Goal: Information Seeking & Learning: Learn about a topic

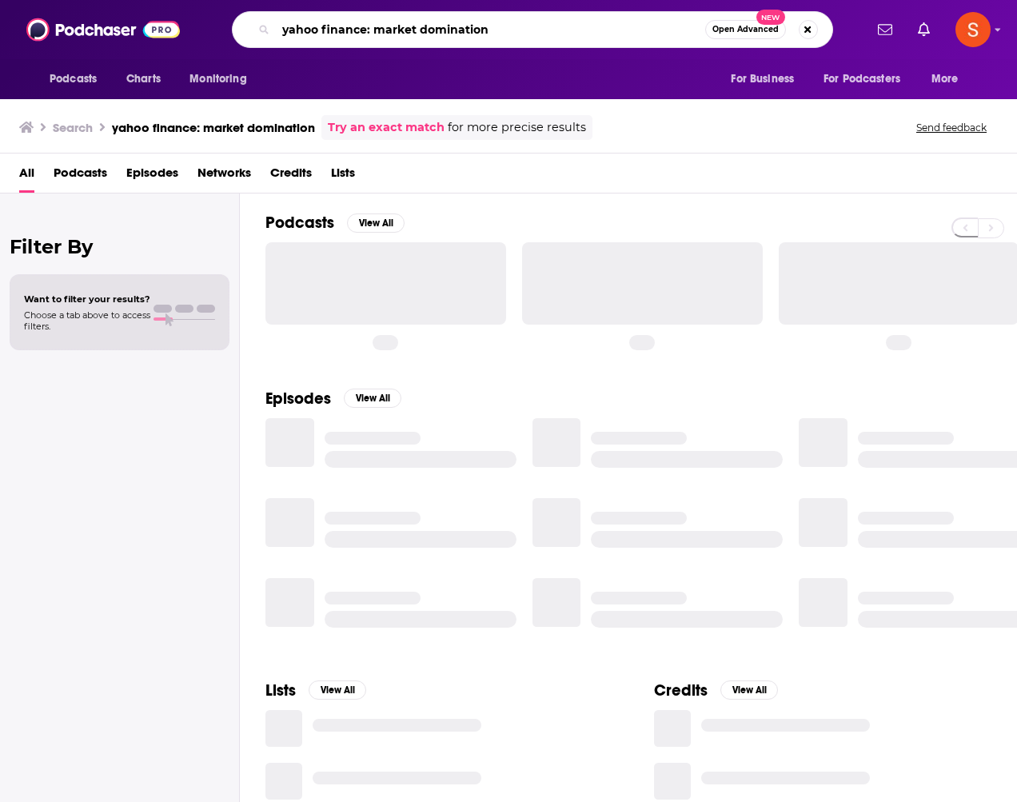
drag, startPoint x: 499, startPoint y: 28, endPoint x: 134, endPoint y: 59, distance: 366.8
click at [134, 59] on div "Podcasts Charts Monitoring yahoo finance: market domination Open Advanced New F…" at bounding box center [508, 49] width 1017 height 99
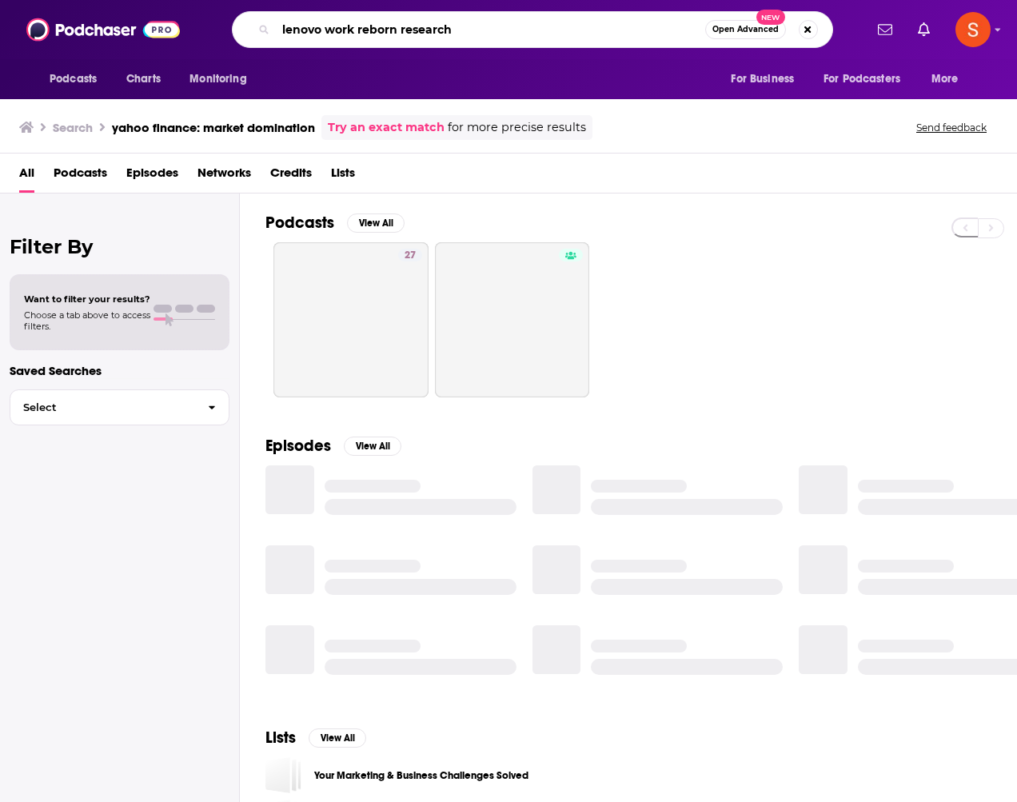
type input "lenovo work reborn research"
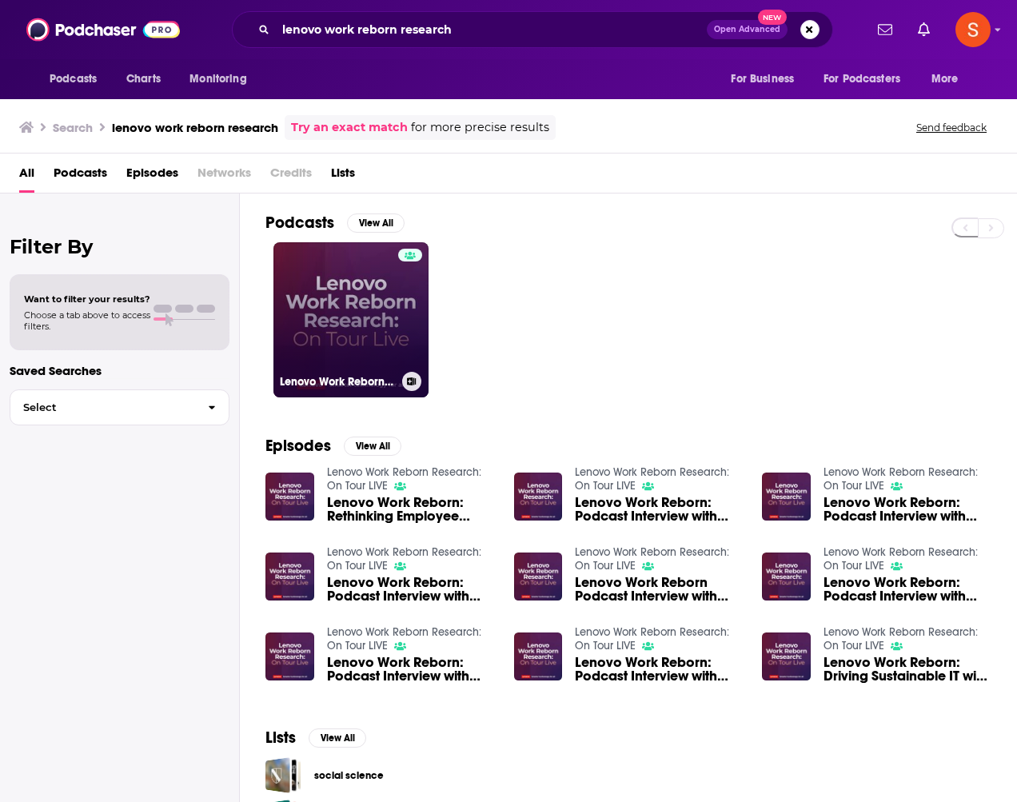
click at [373, 319] on link "Lenovo Work Reborn Research: On Tour LIVE" at bounding box center [350, 319] width 155 height 155
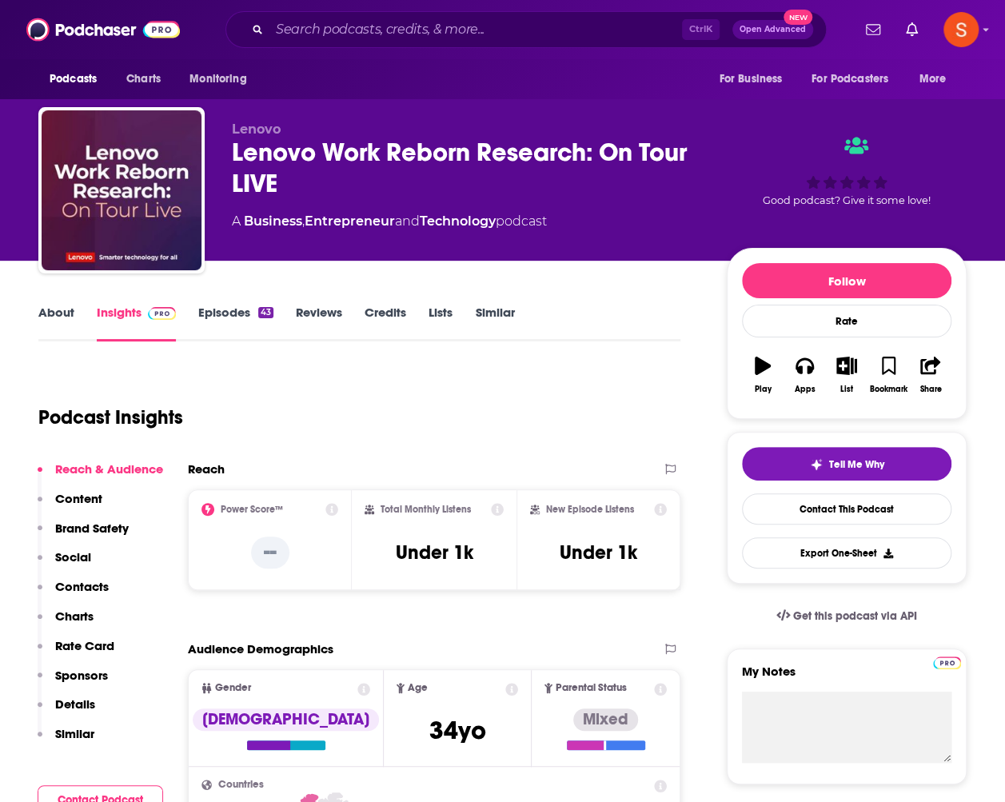
click at [393, 313] on link "Credits" at bounding box center [386, 323] width 42 height 37
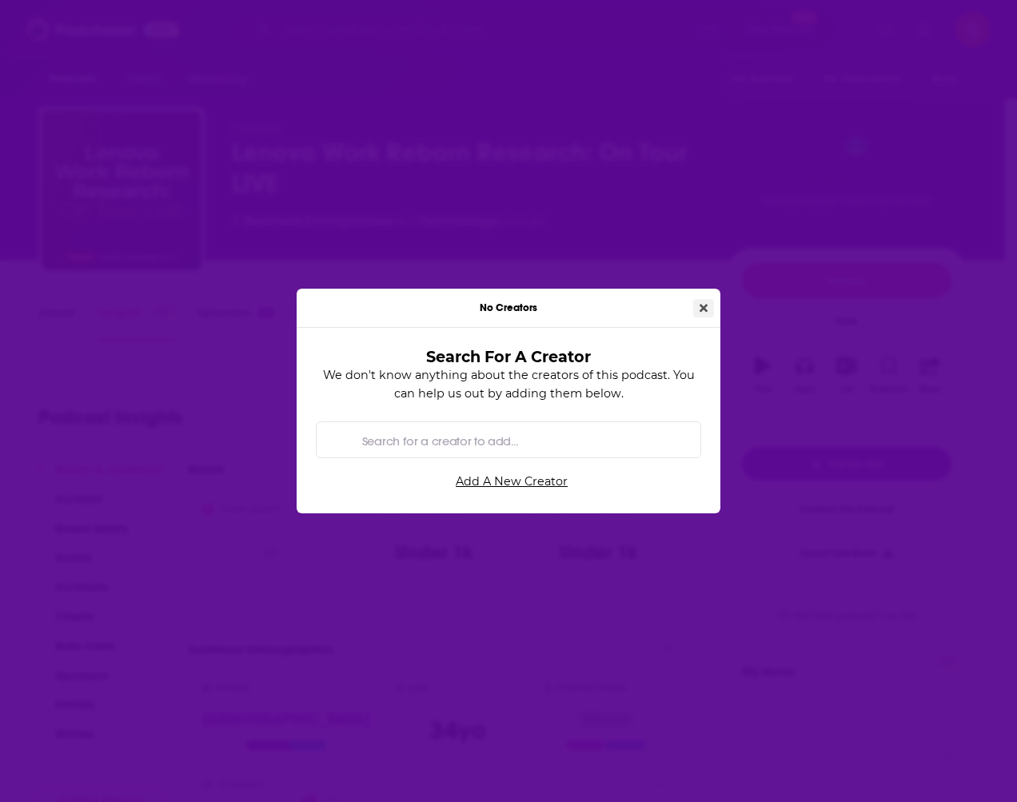
click at [701, 309] on icon "Close" at bounding box center [704, 307] width 8 height 11
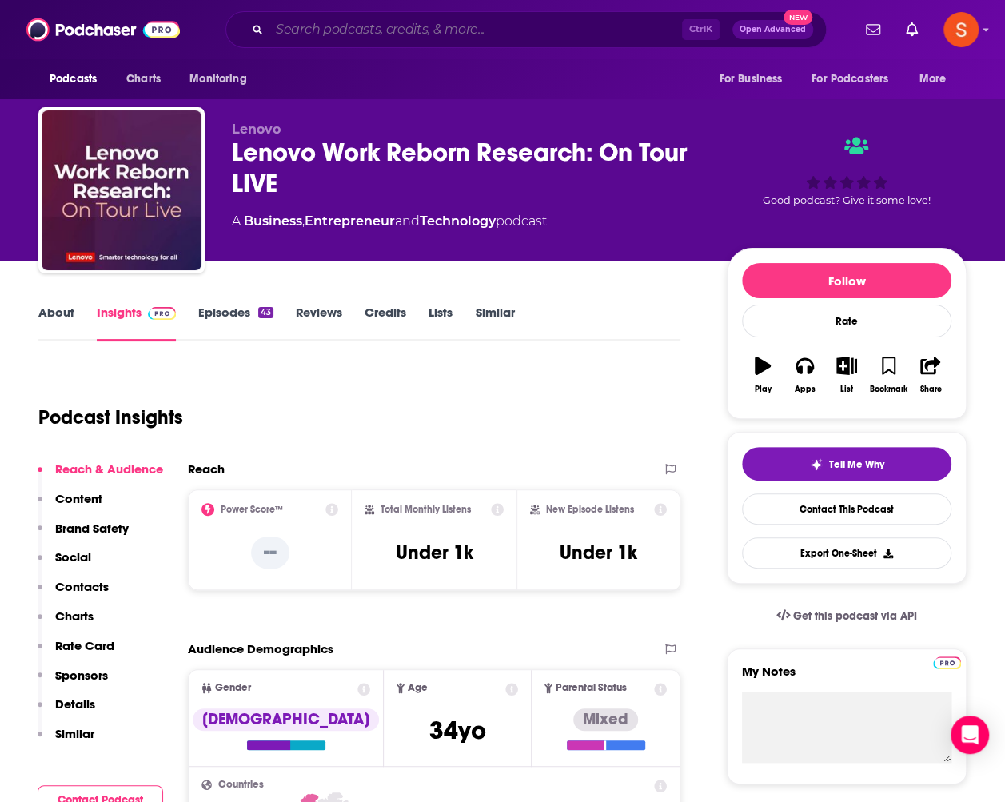
click at [297, 22] on input "Search podcasts, credits, & more..." at bounding box center [476, 30] width 413 height 26
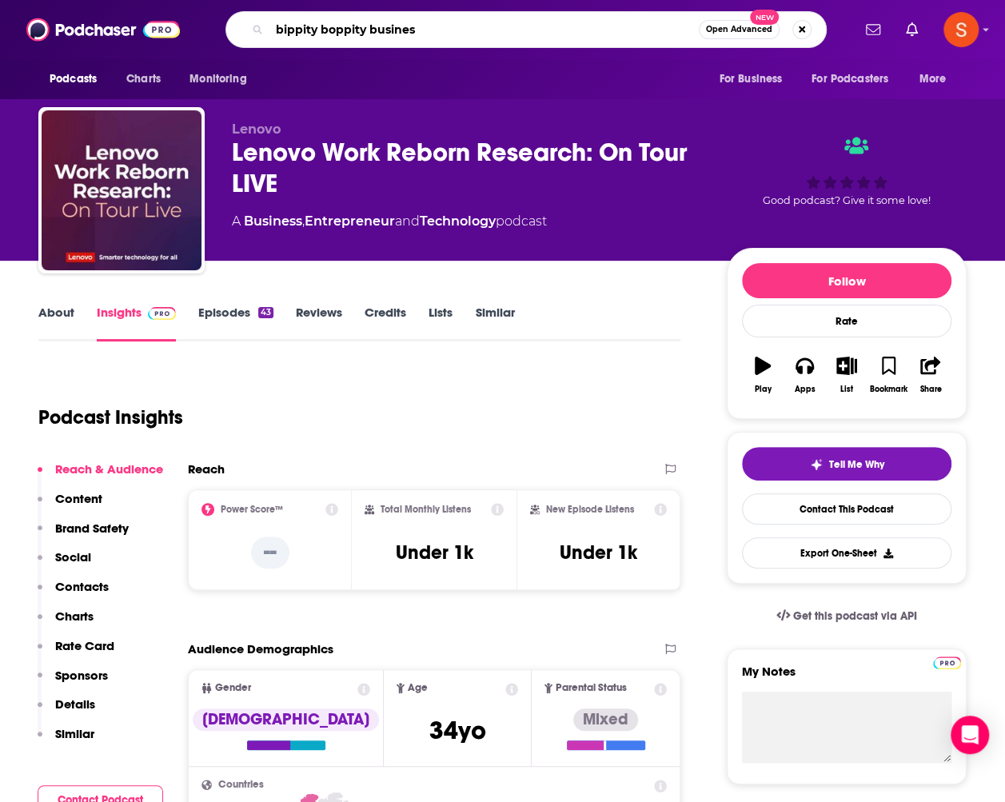
type input "bippity boppity business"
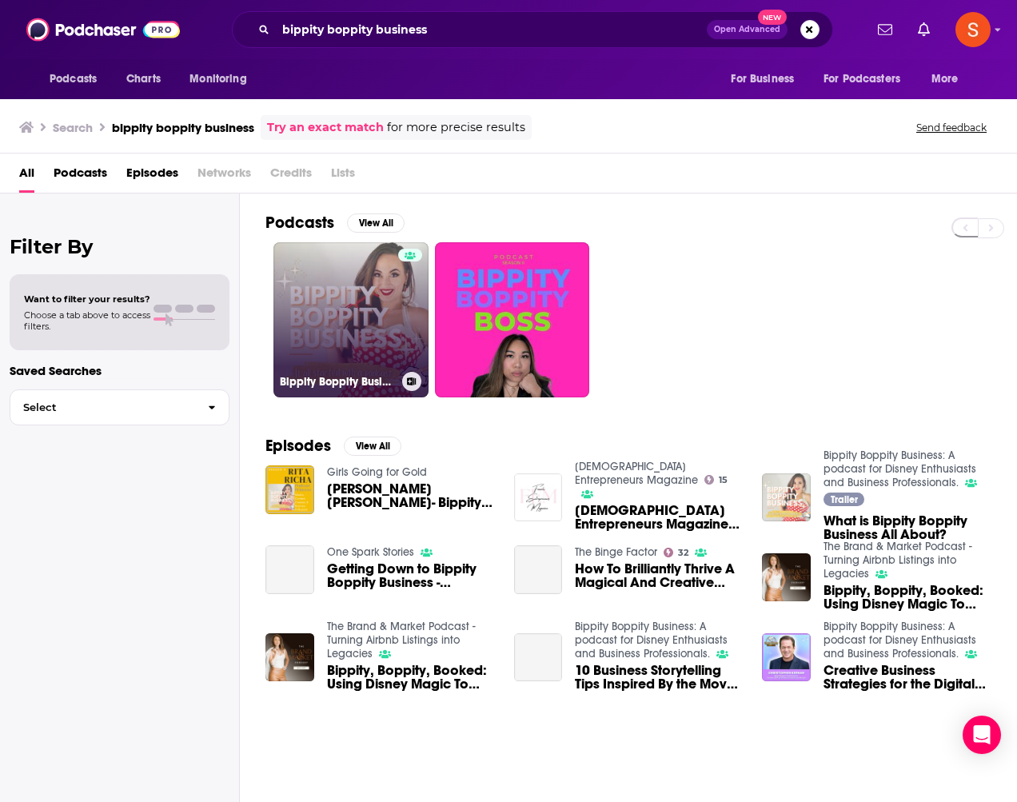
click at [365, 314] on link "Bippity Boppity Business: A podcast for Disney Enthusiasts and Business Profess…" at bounding box center [350, 319] width 155 height 155
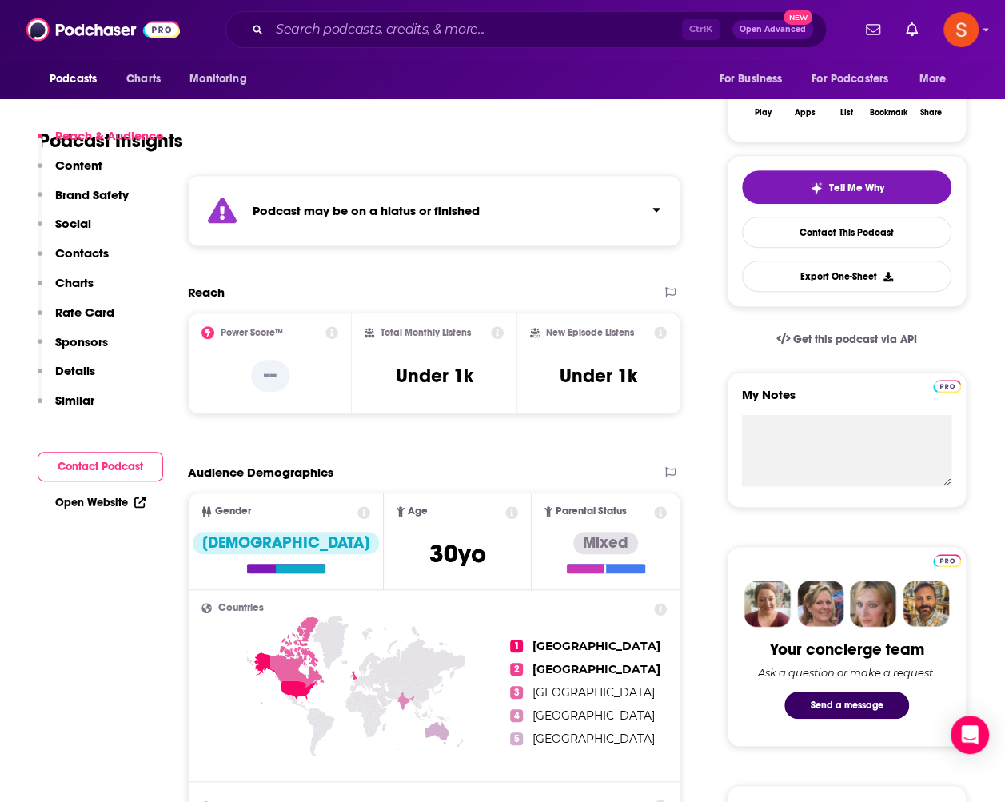
scroll to position [320, 0]
